Goal: Task Accomplishment & Management: Complete application form

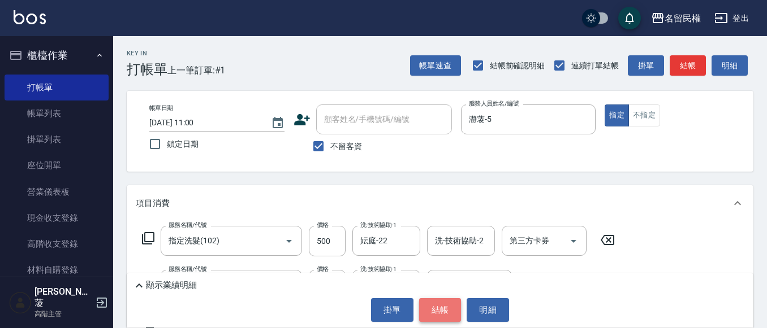
click at [435, 308] on button "結帳" at bounding box center [440, 311] width 42 height 24
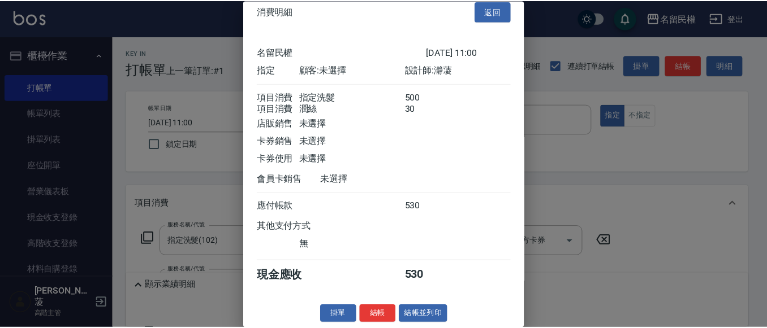
scroll to position [28, 0]
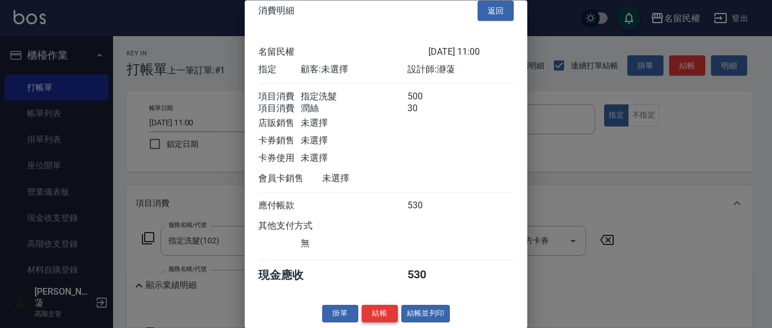
drag, startPoint x: 378, startPoint y: 319, endPoint x: 354, endPoint y: 297, distance: 32.4
click at [377, 317] on button "結帳" at bounding box center [380, 315] width 36 height 18
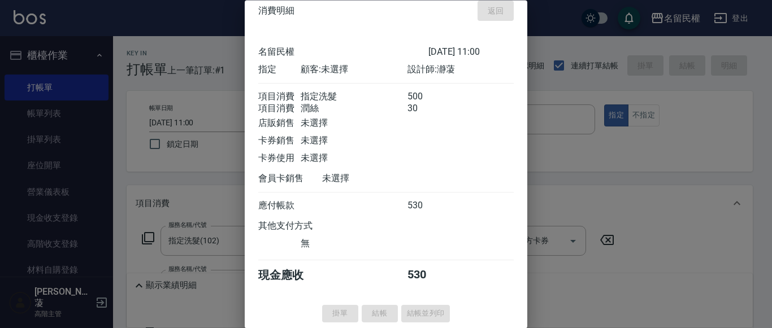
type input "[DATE] 11:41"
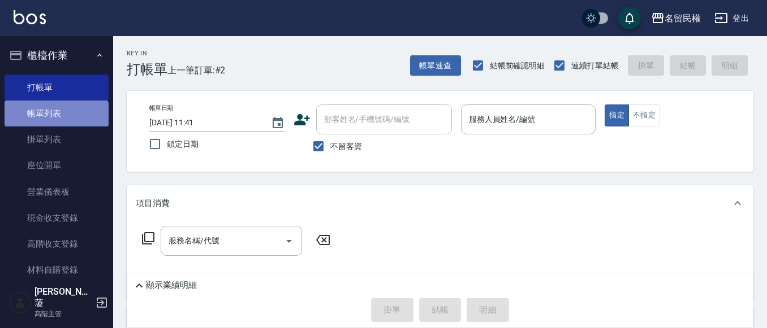
click at [55, 120] on link "帳單列表" at bounding box center [57, 114] width 104 height 26
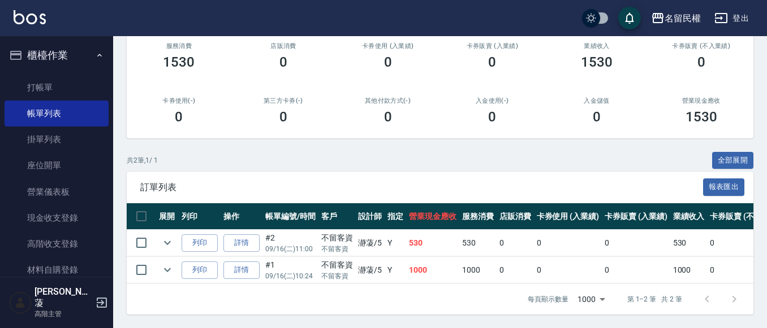
scroll to position [154, 0]
click at [237, 235] on link "詳情" at bounding box center [241, 244] width 36 height 18
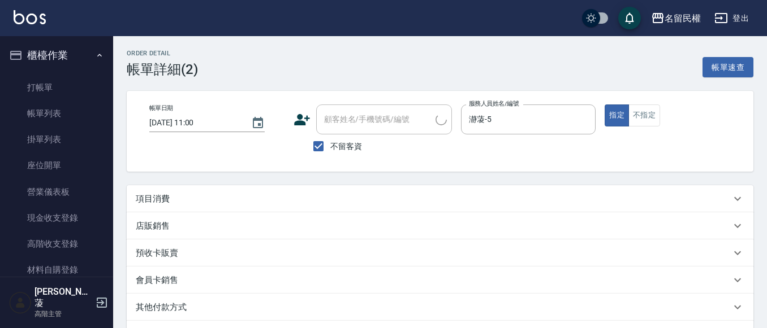
type input "[DATE] 11:00"
checkbox input "true"
type input "瀞蓤-5"
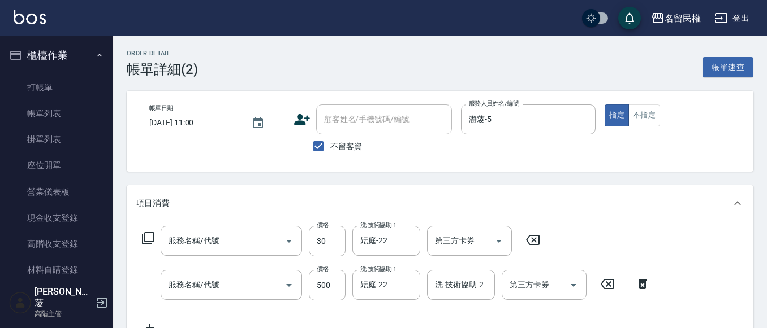
type input "[PERSON_NAME](701)"
type input "指定洗髮(102)"
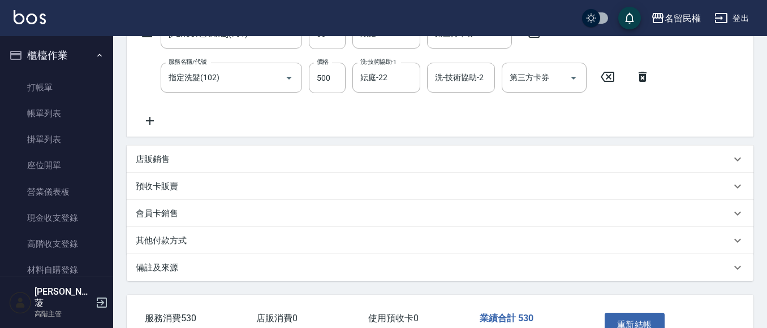
scroll to position [226, 0]
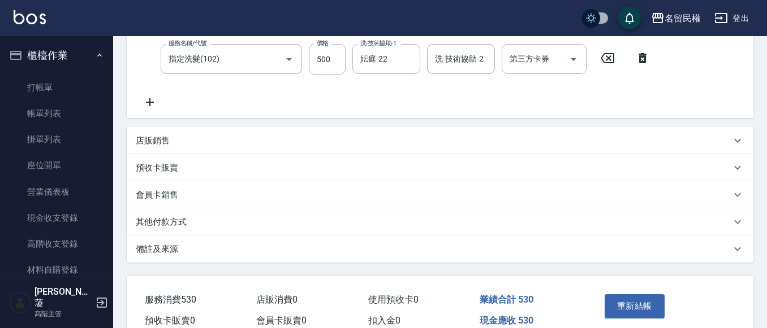
click at [155, 106] on icon at bounding box center [150, 103] width 28 height 14
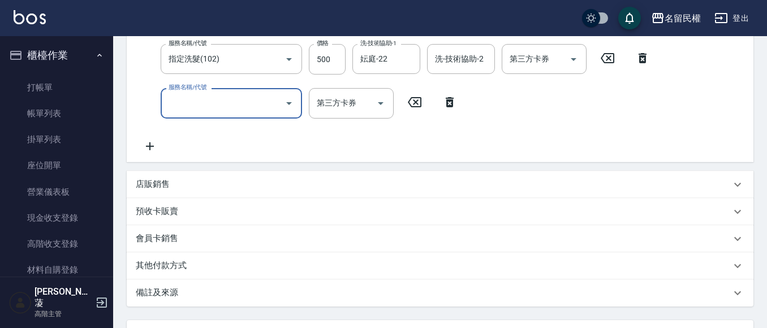
scroll to position [170, 0]
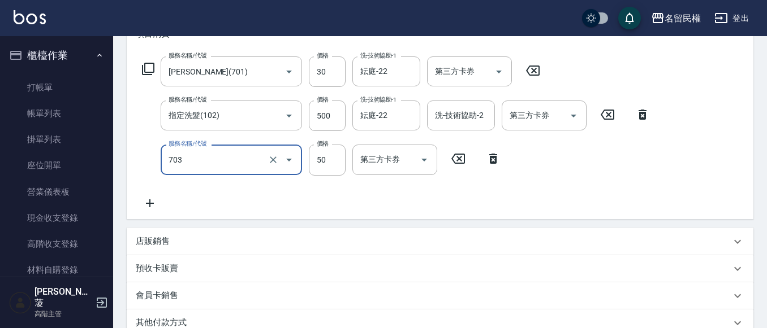
type input "青捲/吹捲/夾直/電棒/夾玉米鬚(703)"
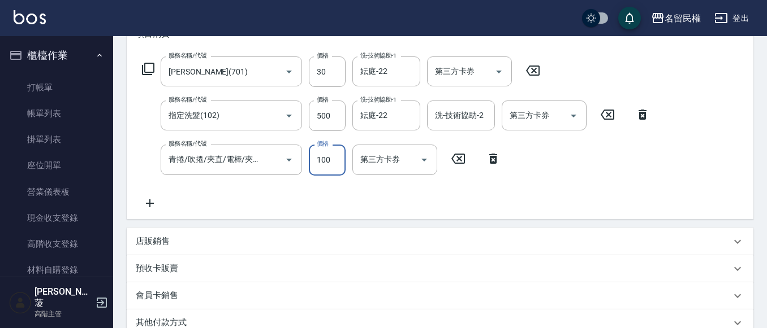
type input "100"
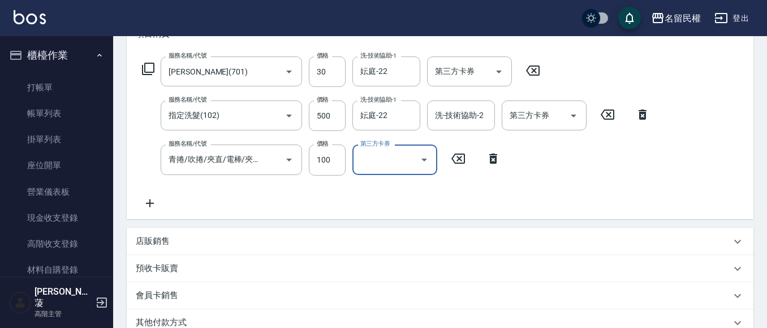
scroll to position [327, 0]
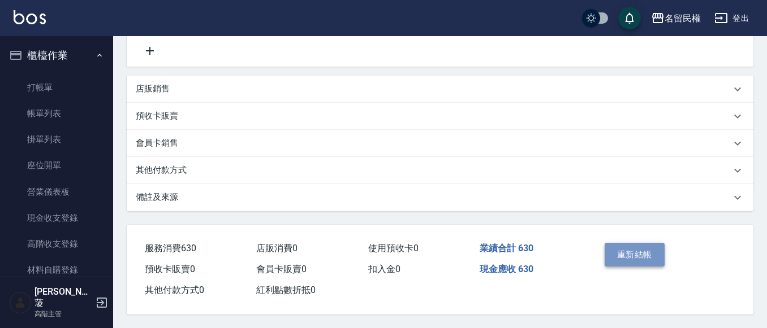
click at [607, 249] on button "重新結帳" at bounding box center [634, 255] width 60 height 24
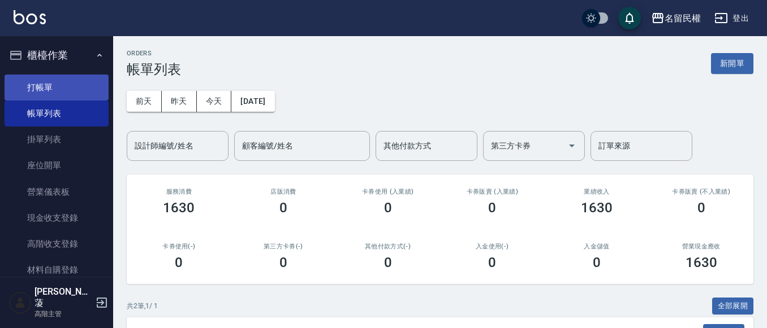
click at [61, 93] on link "打帳單" at bounding box center [57, 88] width 104 height 26
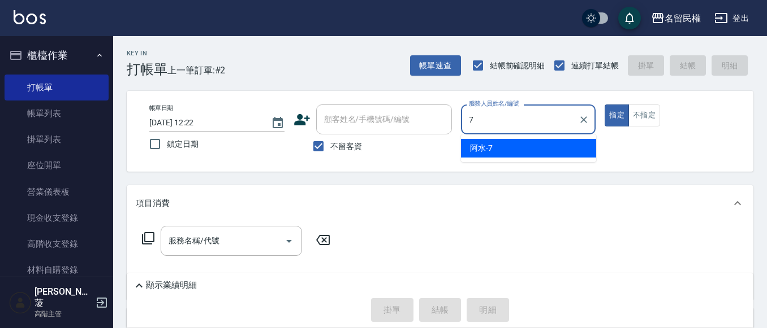
type input "阿水-7"
type button "true"
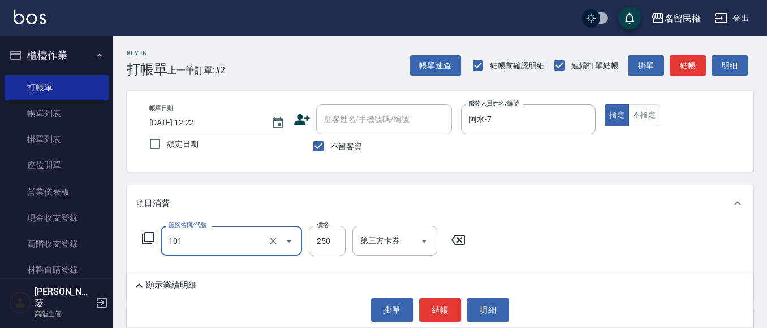
type input "不指定洗髮(101)"
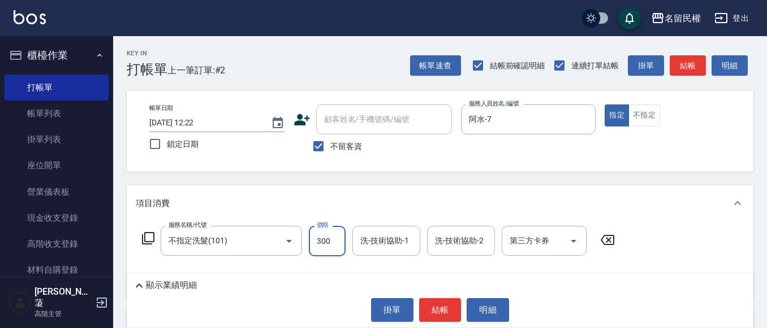
type input "300"
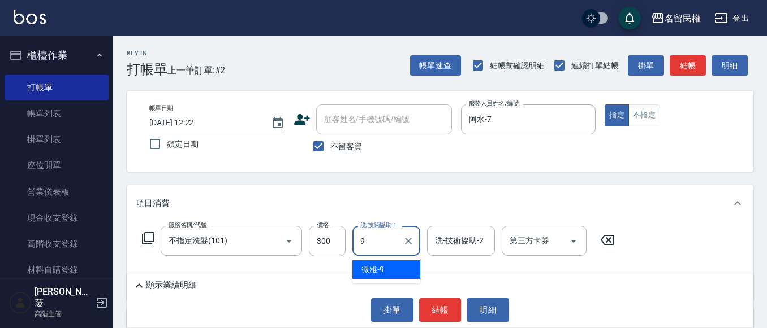
type input "9"
type input "妘庭-22"
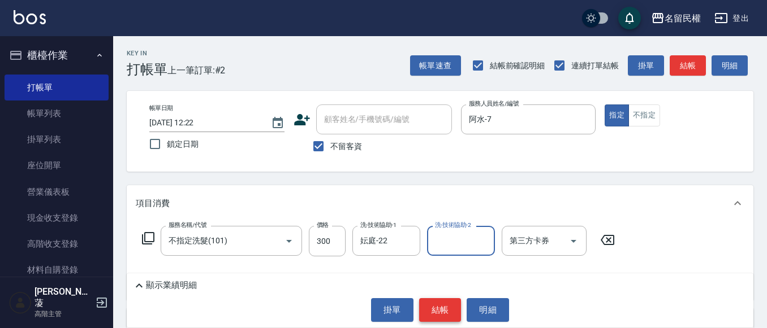
click at [453, 305] on button "結帳" at bounding box center [440, 311] width 42 height 24
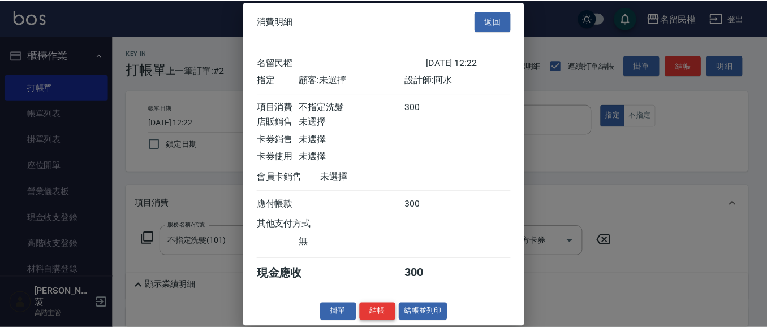
scroll to position [15, 0]
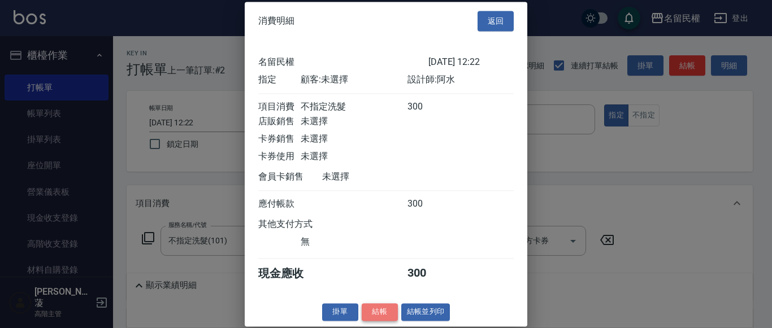
click at [383, 314] on button "結帳" at bounding box center [380, 313] width 36 height 18
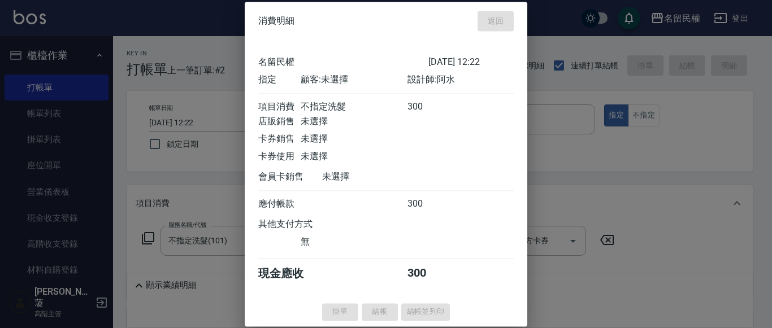
type input "[DATE] 12:23"
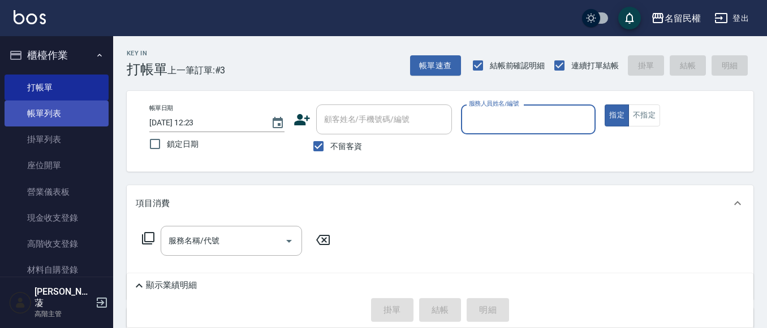
click at [50, 117] on link "帳單列表" at bounding box center [57, 114] width 104 height 26
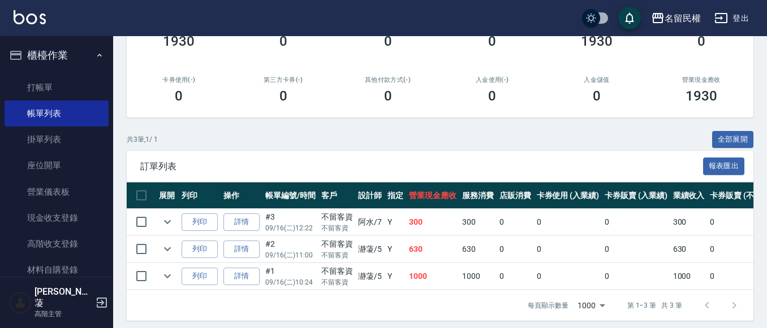
scroll to position [170, 0]
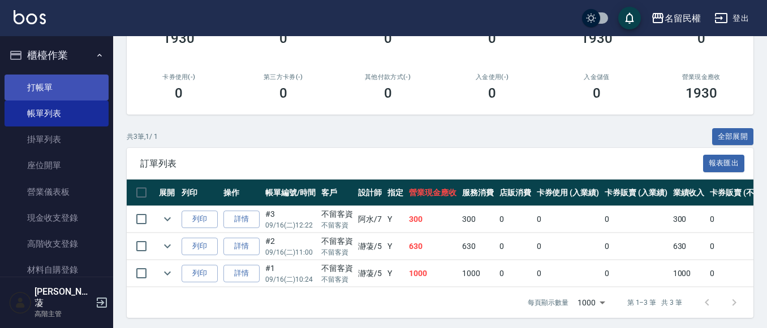
click at [37, 85] on link "打帳單" at bounding box center [57, 88] width 104 height 26
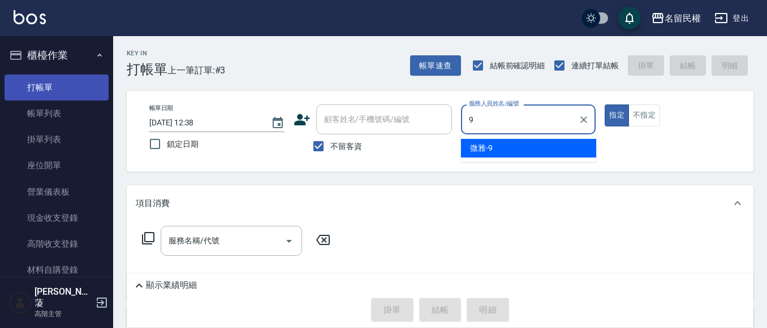
type input "微雅-9"
type button "true"
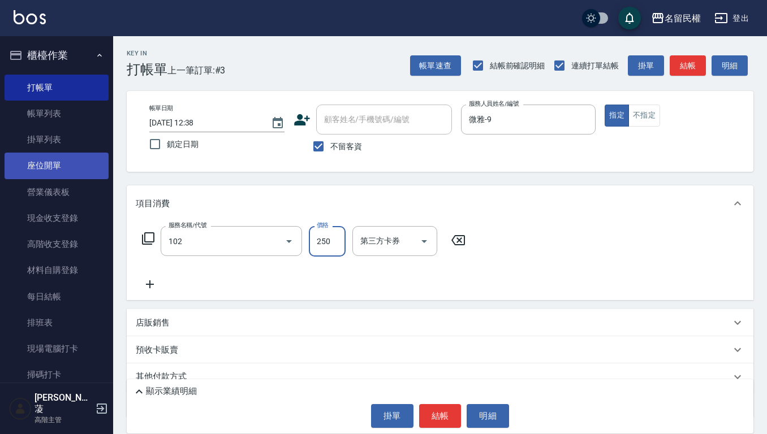
type input "指定洗髮(102)"
type input "300"
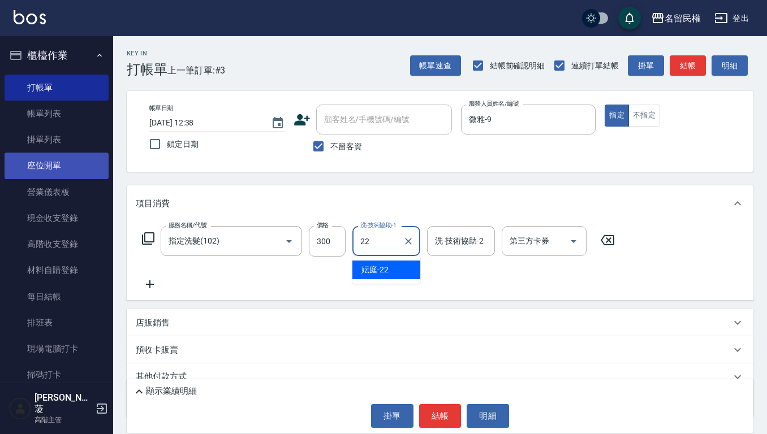
type input "妘庭-22"
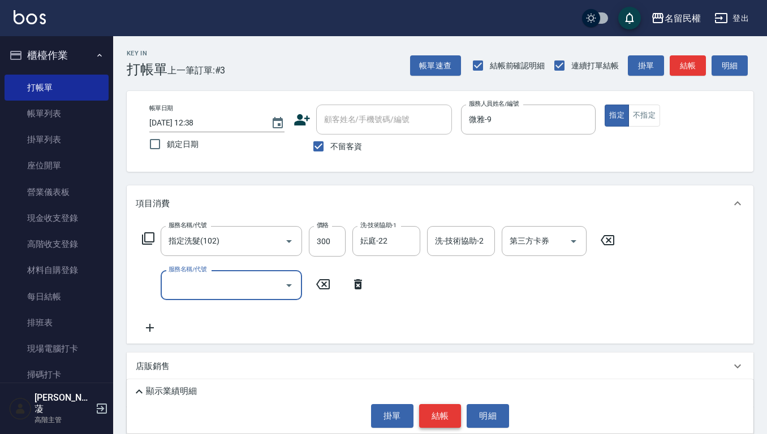
click at [442, 328] on button "結帳" at bounding box center [440, 416] width 42 height 24
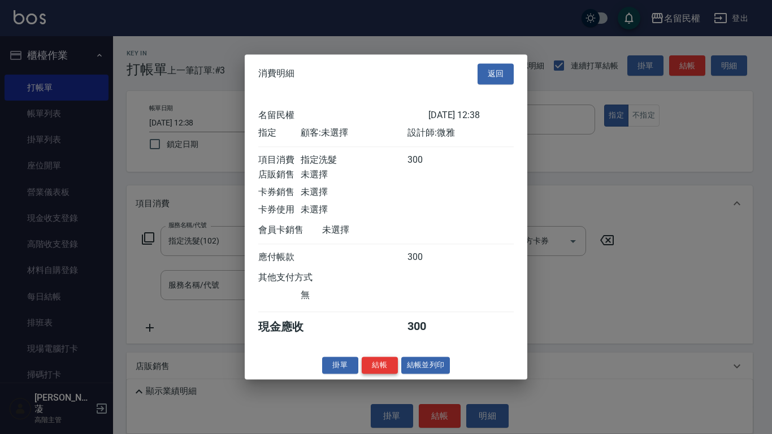
click at [382, 328] on button "結帳" at bounding box center [380, 366] width 36 height 18
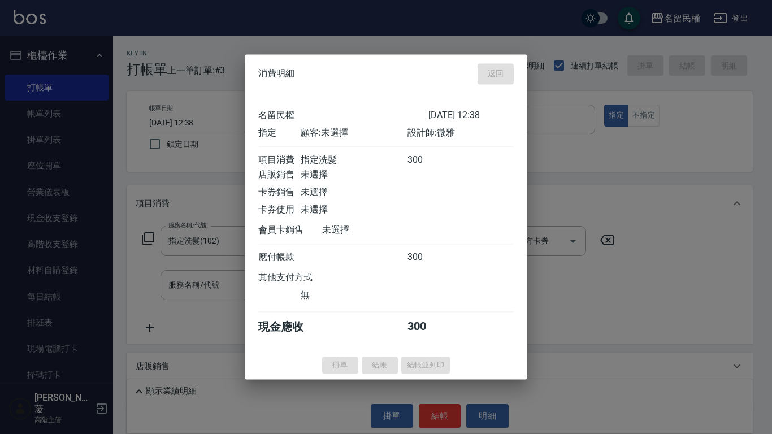
type input "[DATE] 12:47"
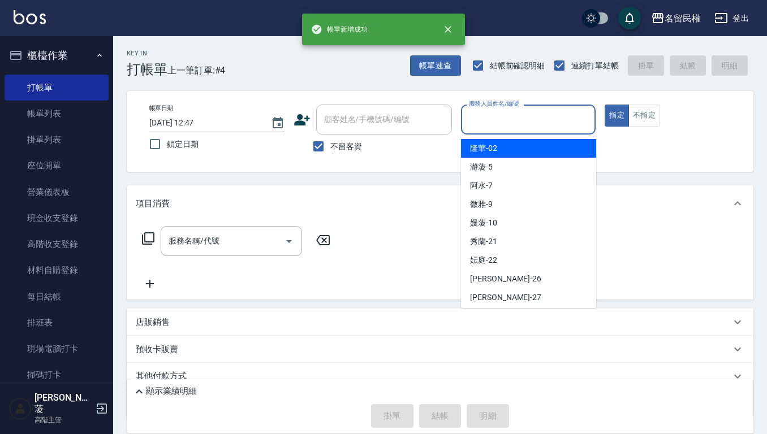
click at [512, 119] on input "服務人員姓名/編號" at bounding box center [528, 120] width 125 height 20
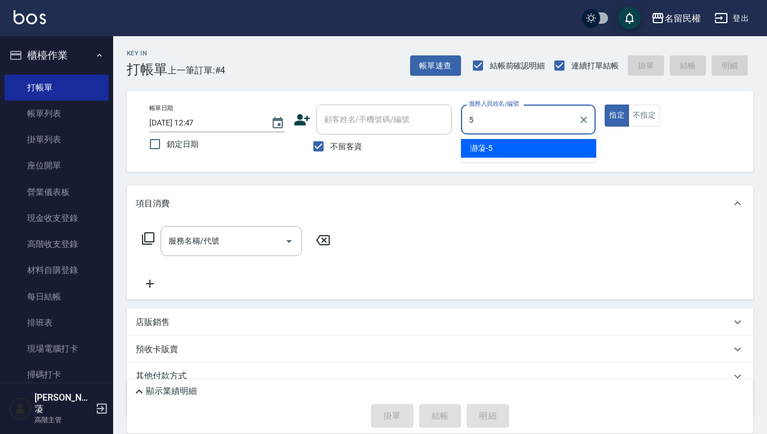
type input "瀞蓤-5"
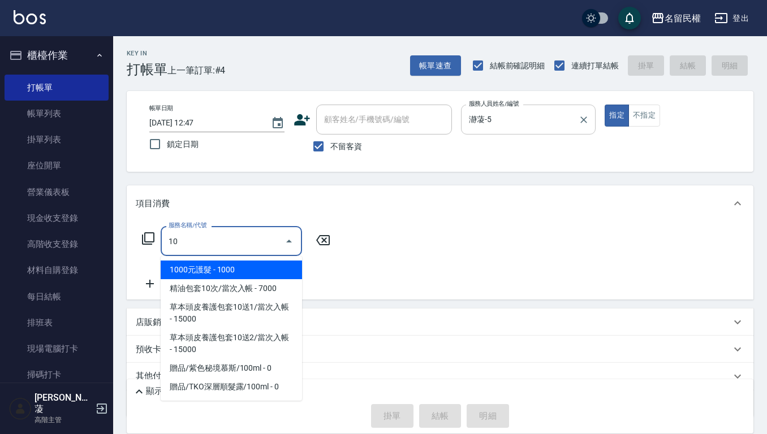
type input "1"
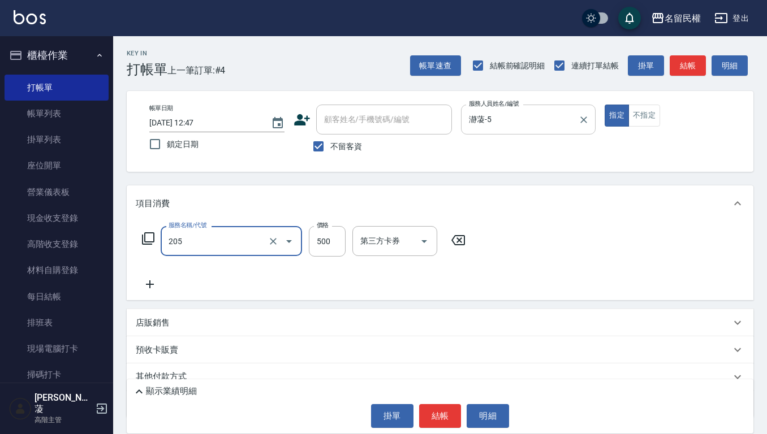
type input "指定洗剪(205)"
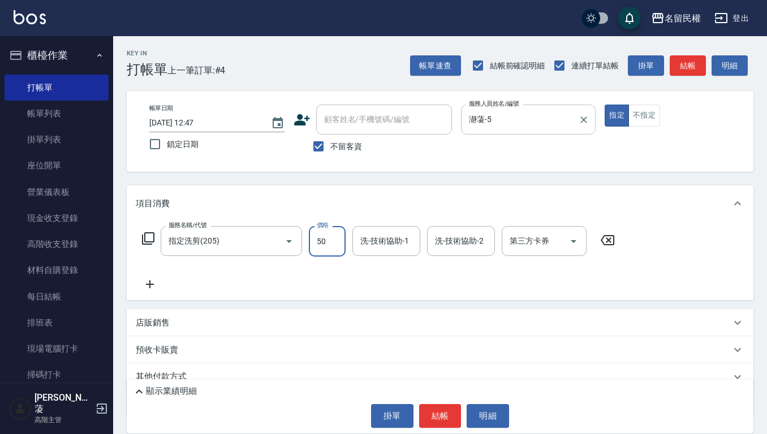
type input "500"
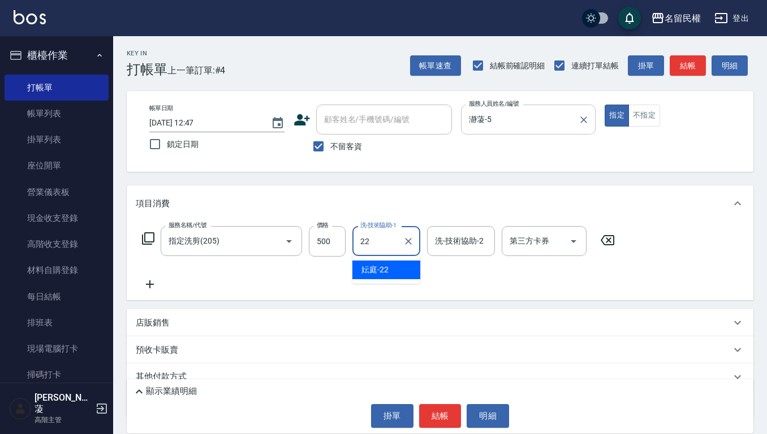
type input "妘庭-22"
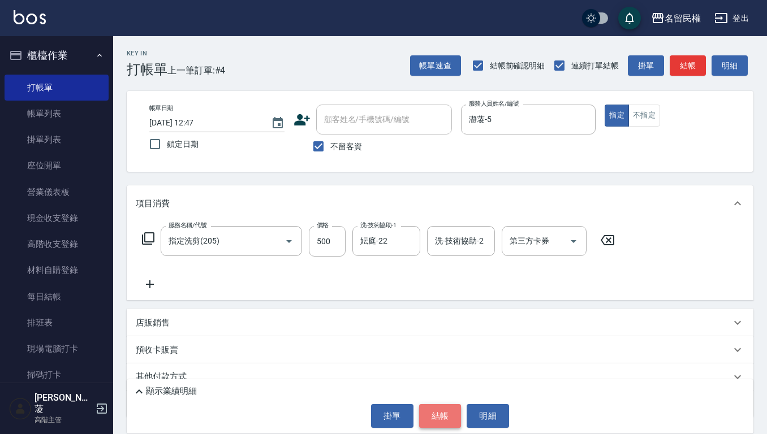
click at [443, 328] on button "結帳" at bounding box center [440, 416] width 42 height 24
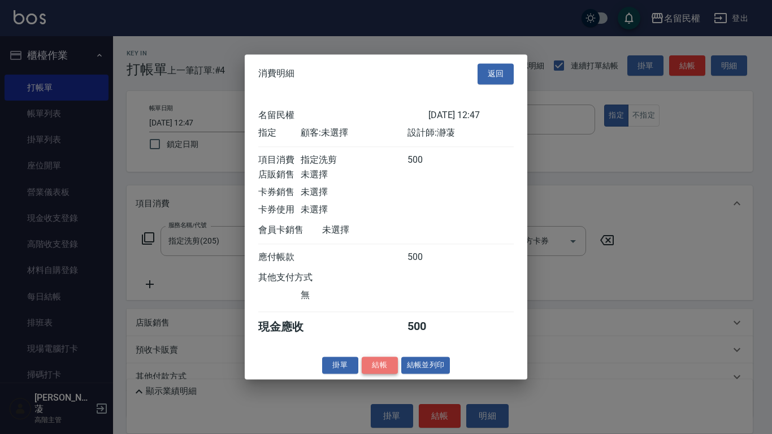
click at [379, 328] on button "結帳" at bounding box center [380, 366] width 36 height 18
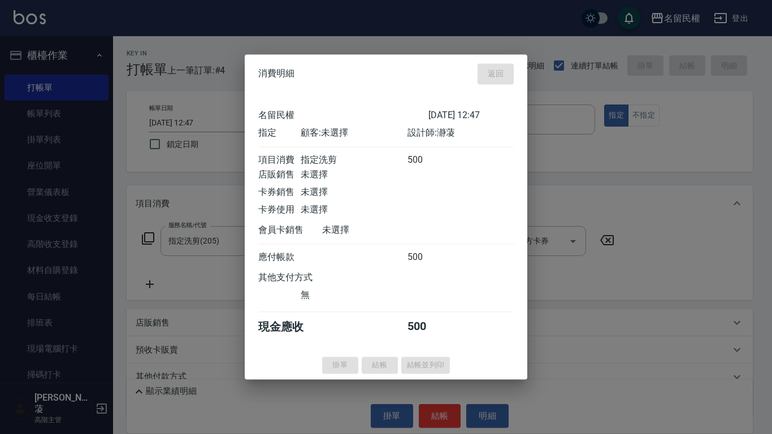
type input "[DATE] 12:48"
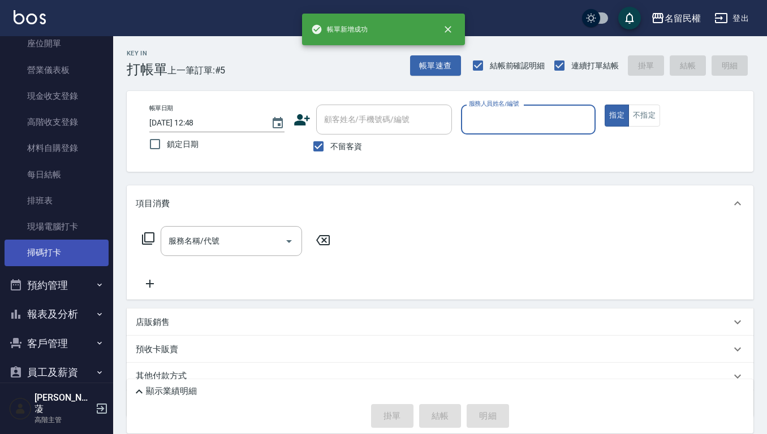
scroll to position [170, 0]
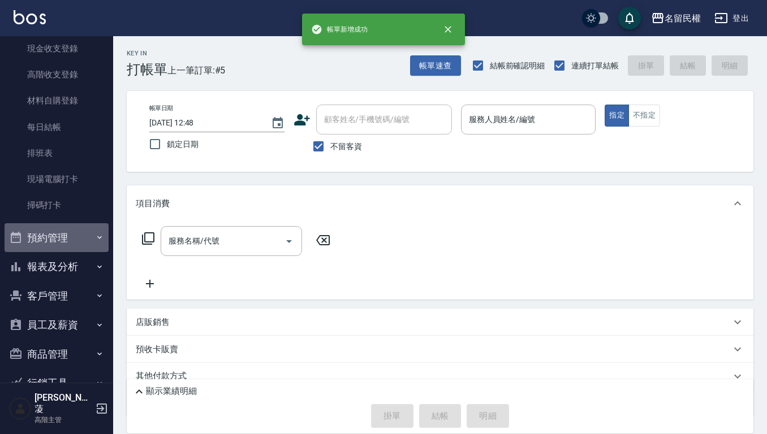
click at [93, 244] on button "預約管理" at bounding box center [57, 237] width 104 height 29
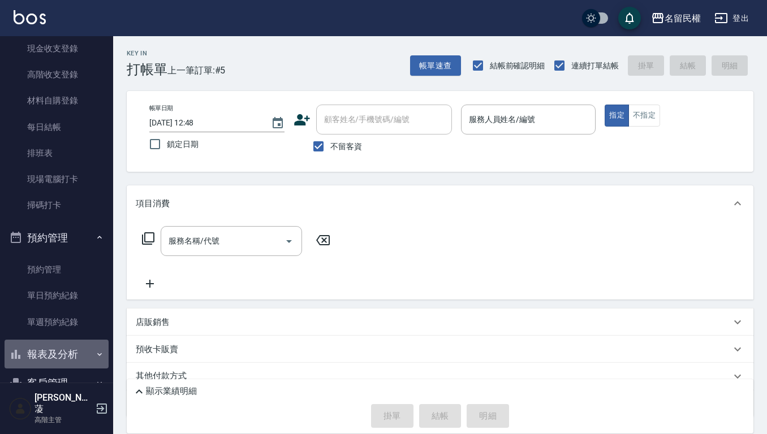
click at [63, 328] on button "報表及分析" at bounding box center [57, 354] width 104 height 29
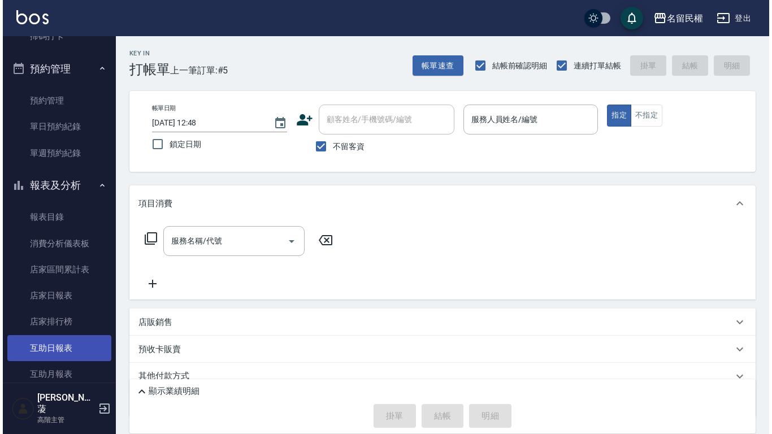
scroll to position [339, 0]
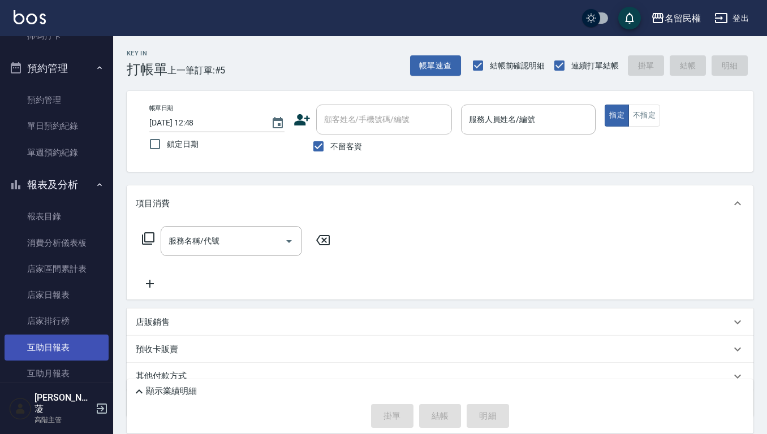
click at [59, 328] on link "互助日報表" at bounding box center [57, 348] width 104 height 26
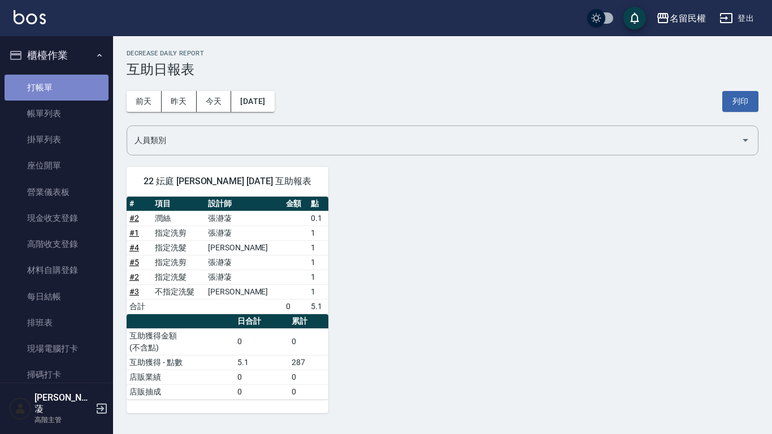
click at [77, 89] on link "打帳單" at bounding box center [57, 88] width 104 height 26
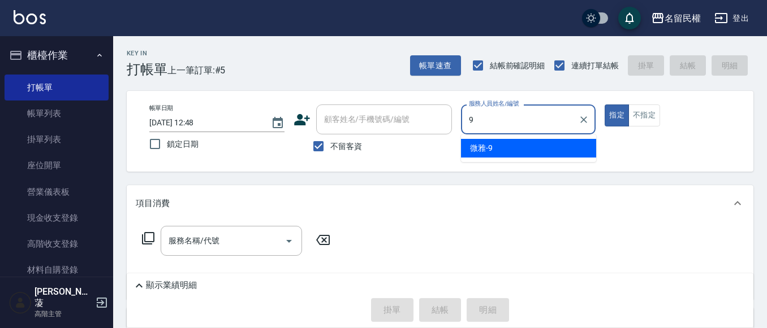
type input "微雅-9"
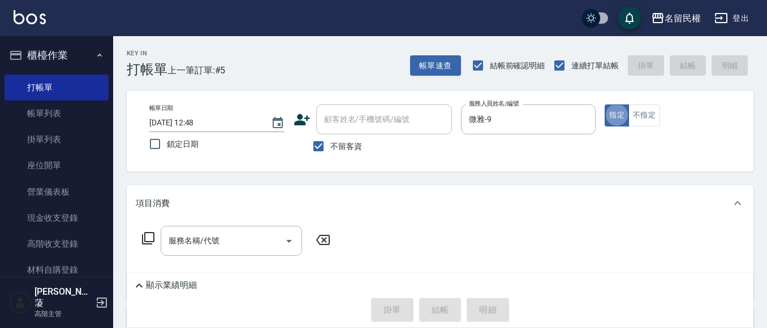
type button "true"
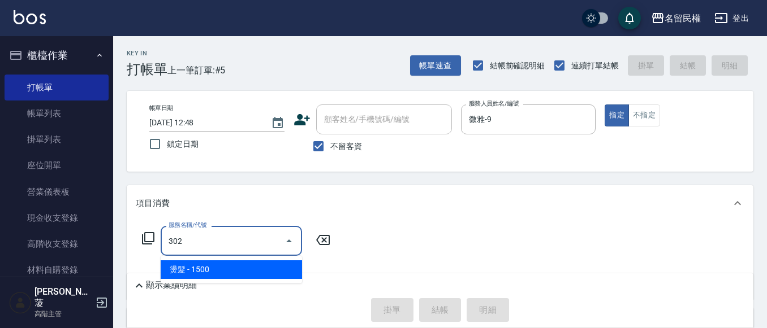
type input "燙髮(302)"
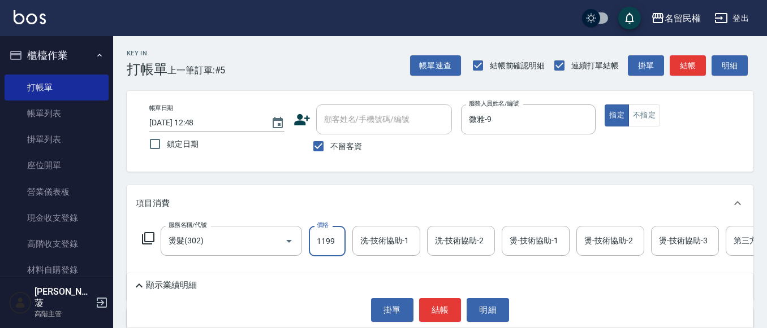
type input "1199"
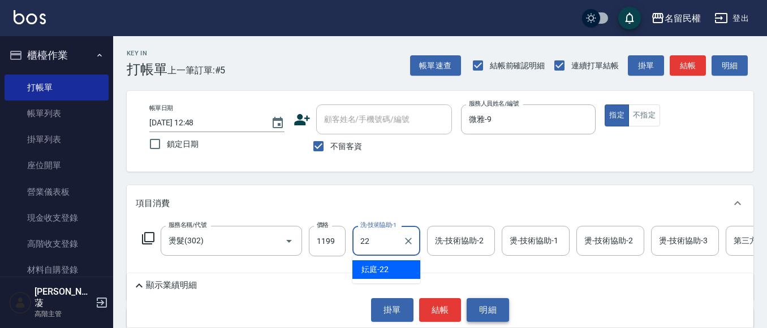
type input "妘庭-22"
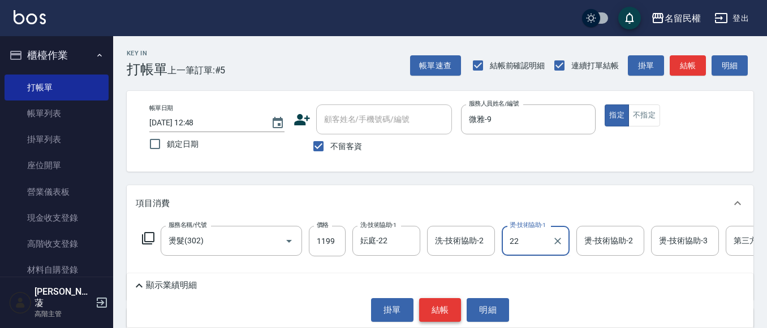
type input "妘庭-22"
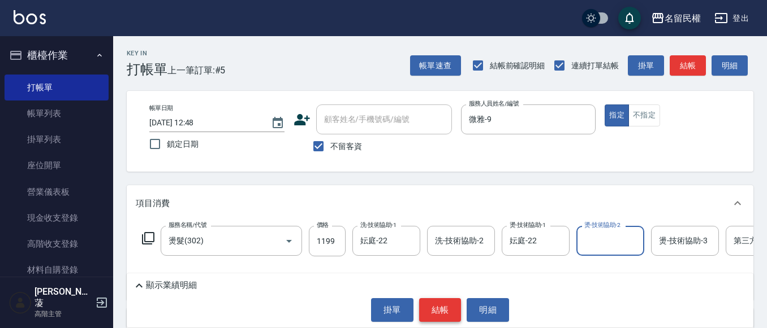
drag, startPoint x: 454, startPoint y: 315, endPoint x: 431, endPoint y: 309, distance: 23.5
click at [454, 314] on button "結帳" at bounding box center [440, 311] width 42 height 24
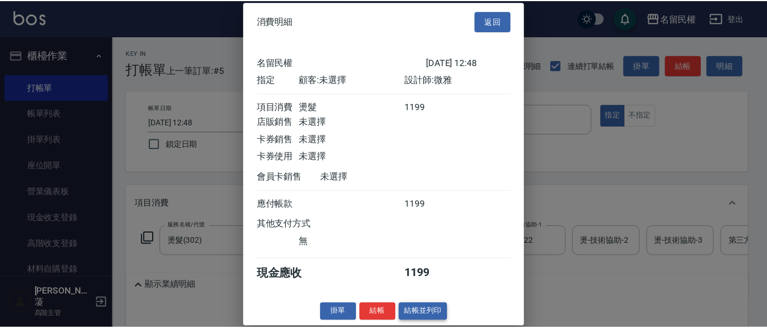
scroll to position [15, 0]
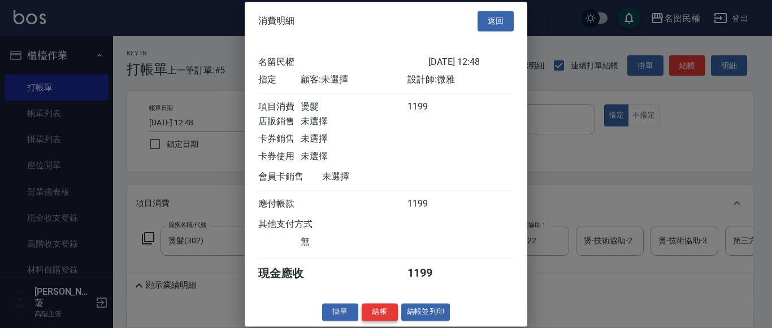
click at [375, 318] on button "結帳" at bounding box center [380, 313] width 36 height 18
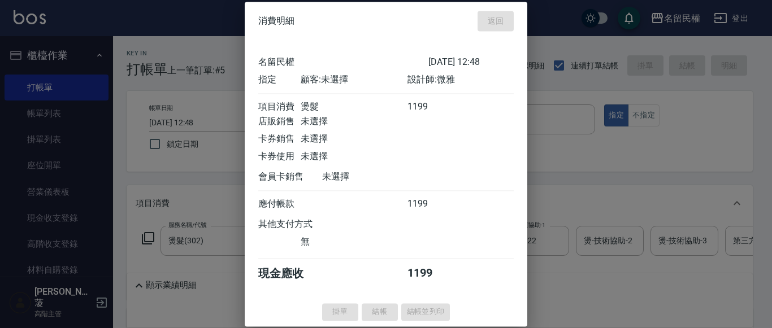
type input "[DATE] 13:03"
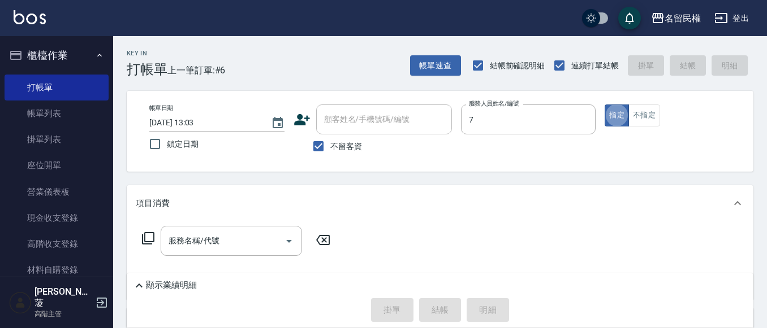
type input "阿水-7"
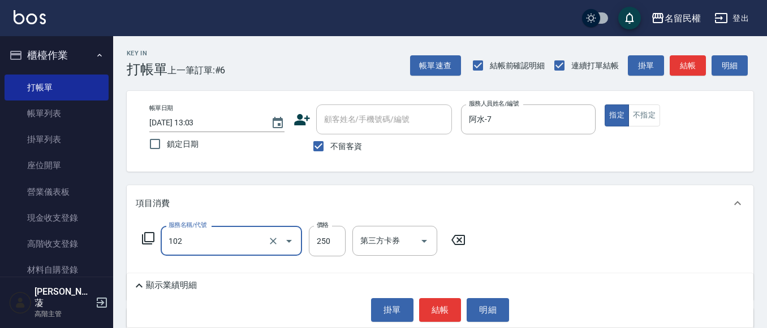
type input "指定洗髮(102)"
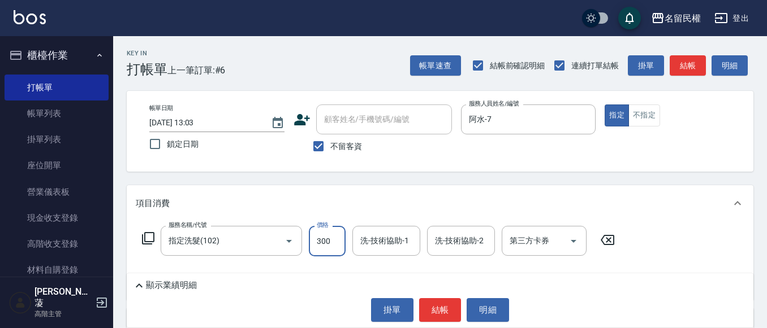
type input "300"
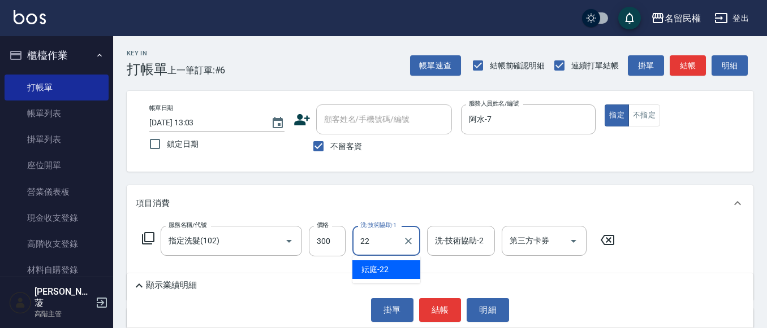
type input "妘庭-22"
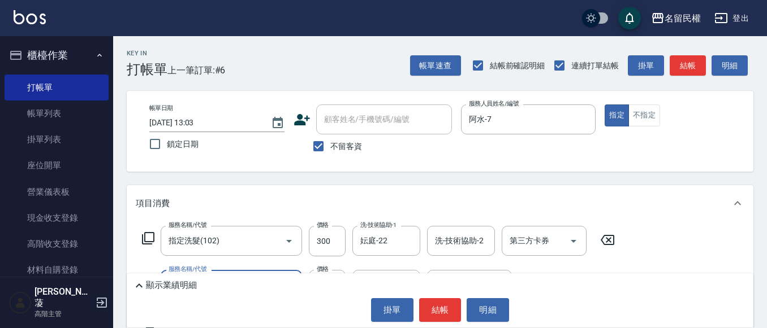
type input "[PERSON_NAME](701)"
type input "30"
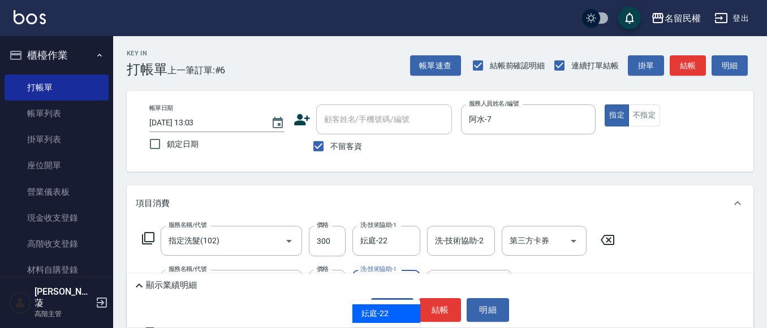
type input "妘庭-22"
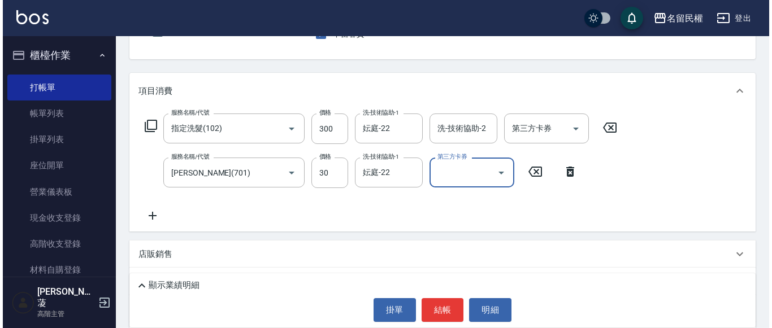
scroll to position [113, 0]
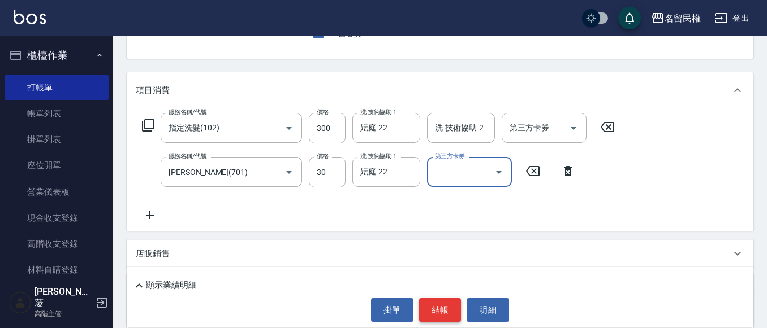
click at [440, 309] on button "結帳" at bounding box center [440, 311] width 42 height 24
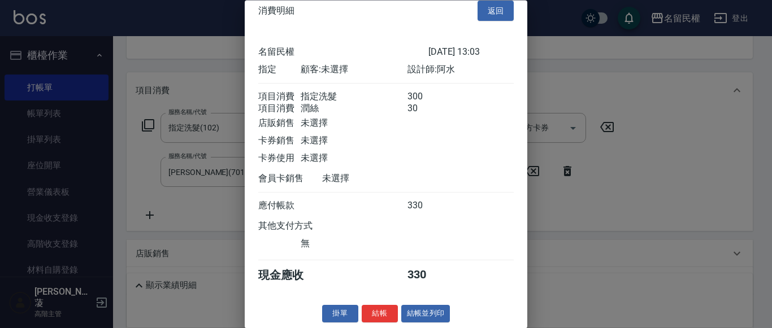
scroll to position [0, 0]
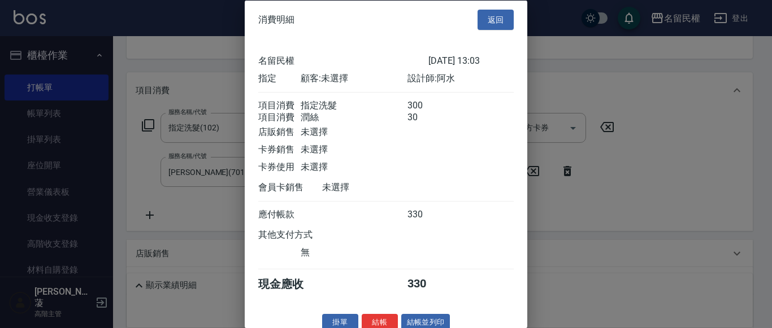
click at [498, 16] on button "返回" at bounding box center [496, 19] width 36 height 21
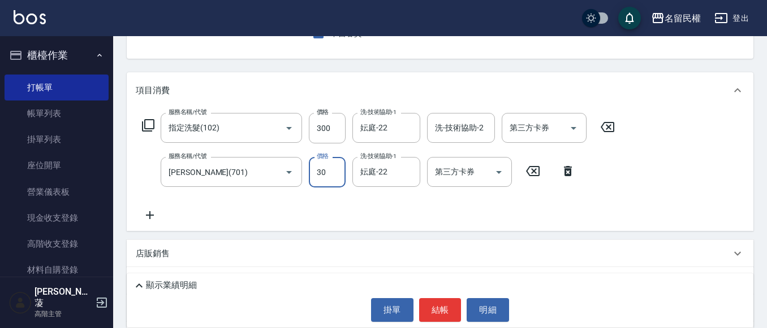
click at [321, 174] on input "30" at bounding box center [327, 172] width 37 height 31
type input "10"
drag, startPoint x: 437, startPoint y: 306, endPoint x: 431, endPoint y: 306, distance: 6.2
click at [436, 306] on button "結帳" at bounding box center [440, 311] width 42 height 24
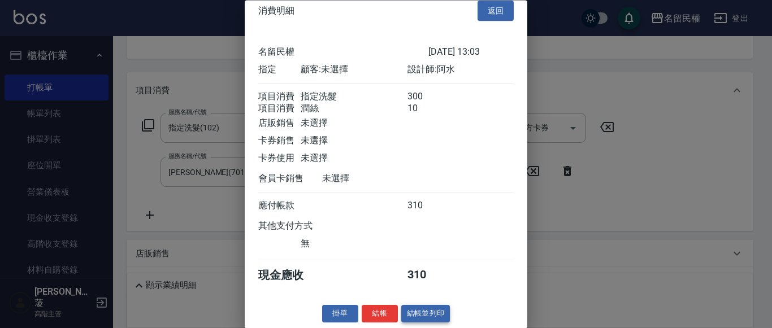
scroll to position [28, 0]
click at [367, 314] on button "結帳" at bounding box center [380, 315] width 36 height 18
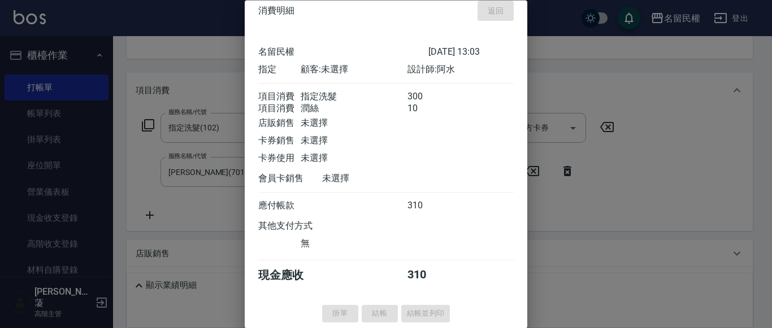
type input "[DATE] 13:18"
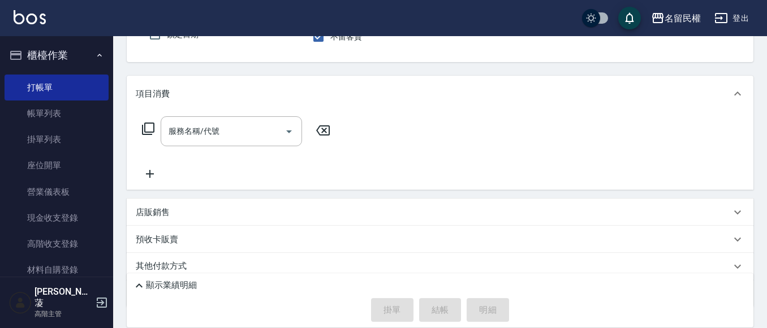
scroll to position [0, 0]
